Goal: Check status: Check status

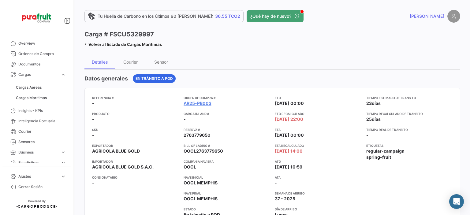
scroll to position [31, 0]
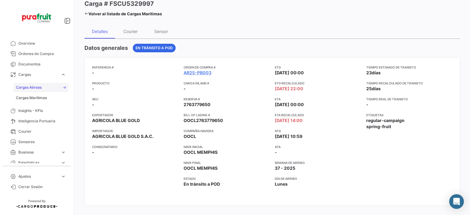
click at [43, 84] on link "Cargas Aéreas" at bounding box center [40, 87] width 55 height 9
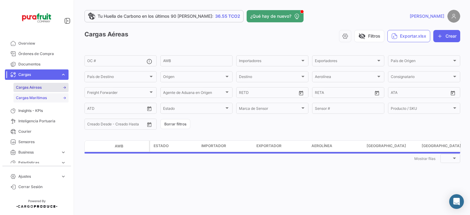
click at [41, 102] on link "Cargas Marítimas" at bounding box center [40, 97] width 55 height 9
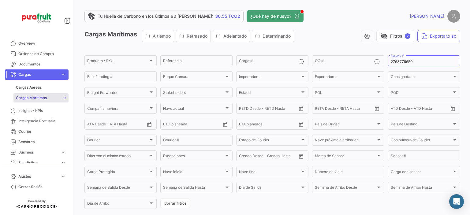
click at [41, 99] on span "Cargas Marítimas" at bounding box center [31, 98] width 31 height 6
click at [393, 66] on div "2763779650 Reserva #" at bounding box center [423, 60] width 67 height 12
click at [394, 61] on input "2763779650" at bounding box center [423, 62] width 67 height 4
paste input "49246"
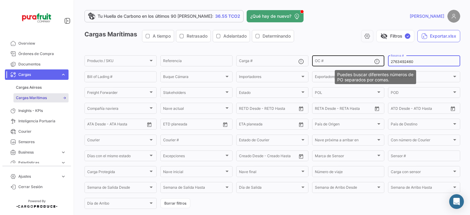
type input "2763492460"
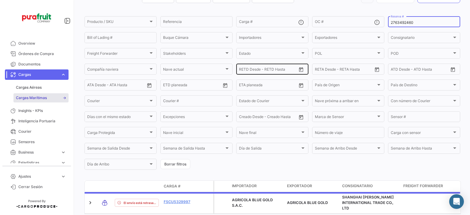
scroll to position [71, 0]
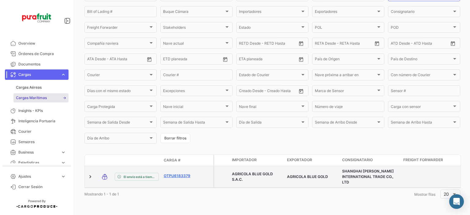
click at [184, 173] on link "OTPU6183379" at bounding box center [180, 176] width 32 height 6
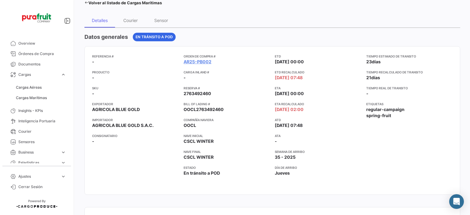
scroll to position [61, 0]
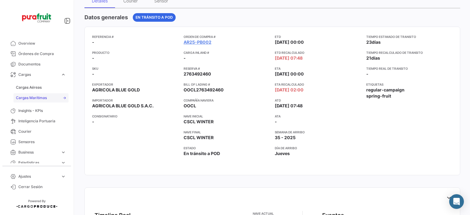
click at [27, 96] on span "Cargas Marítimas" at bounding box center [31, 98] width 31 height 6
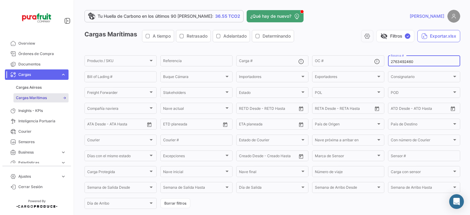
click at [422, 63] on input "2763492460" at bounding box center [423, 62] width 67 height 4
paste input "77965"
type input "2763779650"
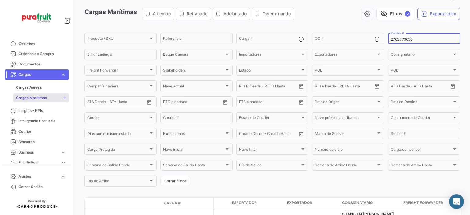
scroll to position [71, 0]
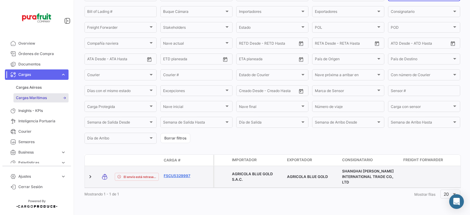
click at [168, 173] on link "FSCU5329997" at bounding box center [180, 176] width 32 height 6
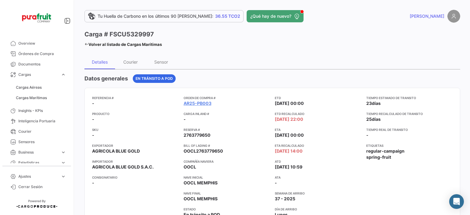
scroll to position [31, 0]
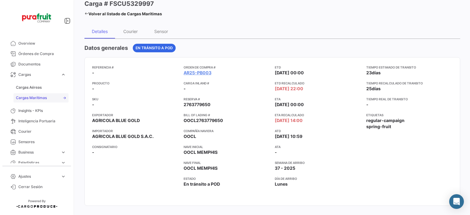
click at [50, 95] on link "Cargas Marítimas" at bounding box center [40, 97] width 55 height 9
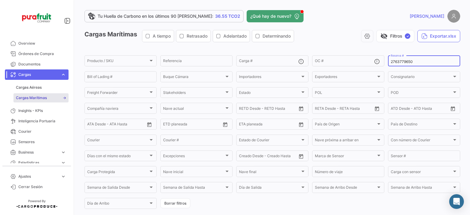
click at [399, 63] on input "2763779650" at bounding box center [423, 62] width 67 height 4
paste input "642709979"
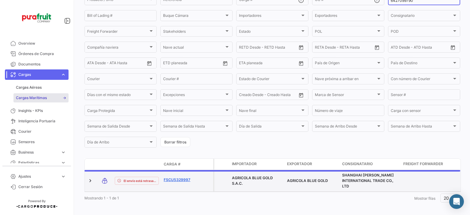
scroll to position [60, 0]
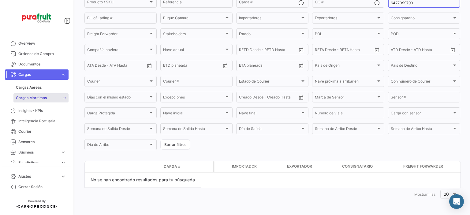
click at [20, 98] on span "Cargas Marítimas" at bounding box center [31, 98] width 31 height 6
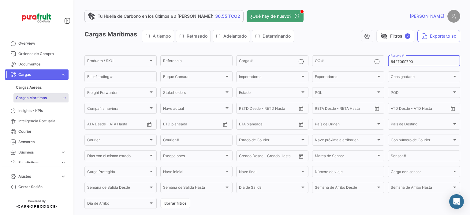
click at [394, 62] on input "6427099790" at bounding box center [423, 62] width 67 height 4
paste input "276382432"
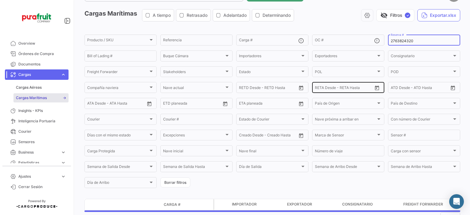
scroll to position [44, 0]
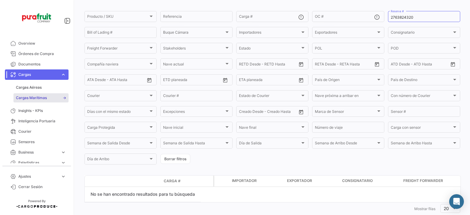
click at [29, 101] on link "Cargas Marítimas" at bounding box center [40, 97] width 55 height 9
click at [411, 15] on div "2763824320 Reserva #" at bounding box center [423, 16] width 67 height 12
click at [409, 16] on input "2763824320" at bounding box center [423, 17] width 67 height 4
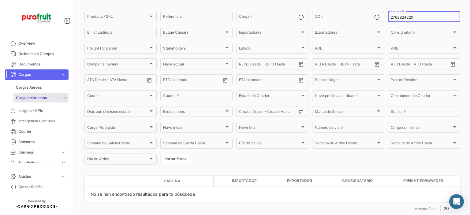
paste input "MBM250034001"
type input "MBM250034001"
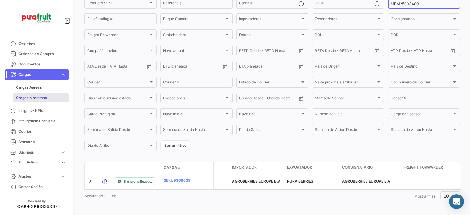
scroll to position [65, 0]
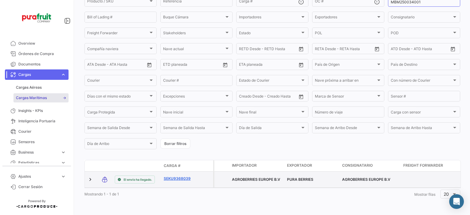
click at [173, 176] on link "SEKU9368039" at bounding box center [180, 179] width 32 height 6
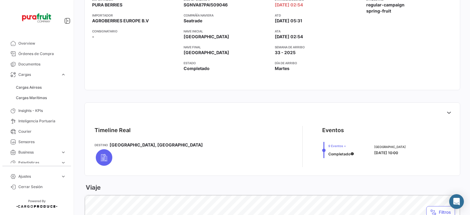
scroll to position [183, 0]
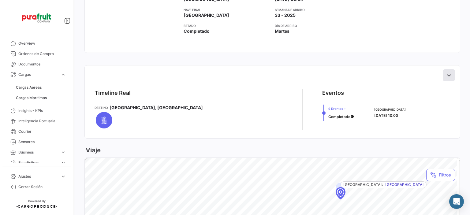
click at [448, 75] on icon at bounding box center [448, 75] width 6 height 6
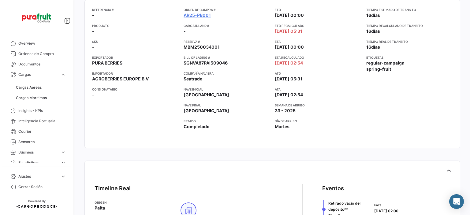
scroll to position [0, 0]
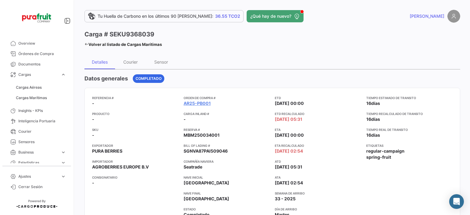
click at [349, 78] on div "Datos generales Completado" at bounding box center [271, 78] width 375 height 9
